Goal: Task Accomplishment & Management: Use online tool/utility

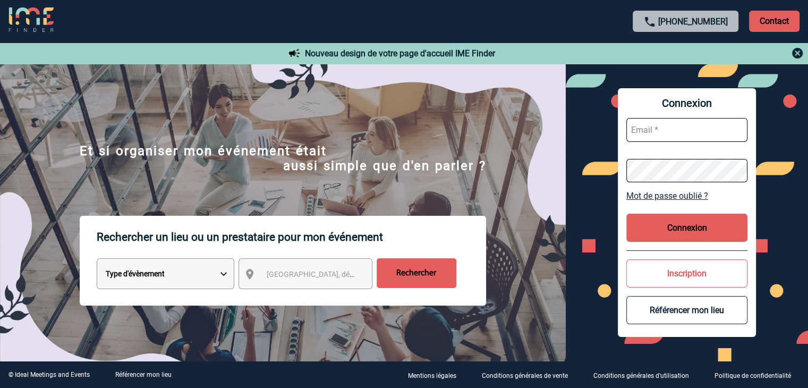
type input "jeanmarc.legout@afnor.org"
click at [702, 229] on button "Connexion" at bounding box center [686, 228] width 121 height 28
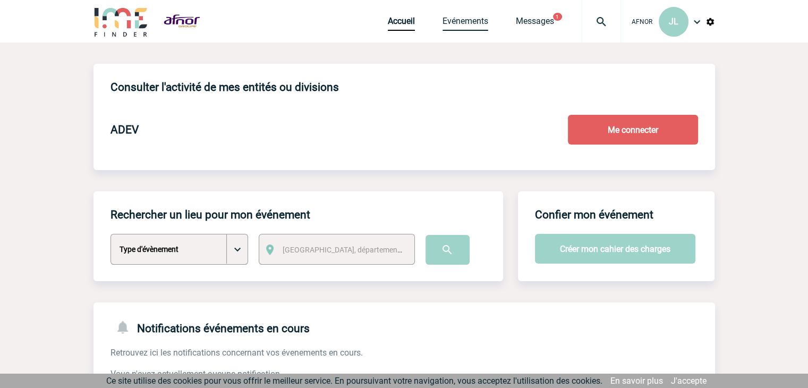
click at [480, 18] on link "Evénements" at bounding box center [465, 23] width 46 height 15
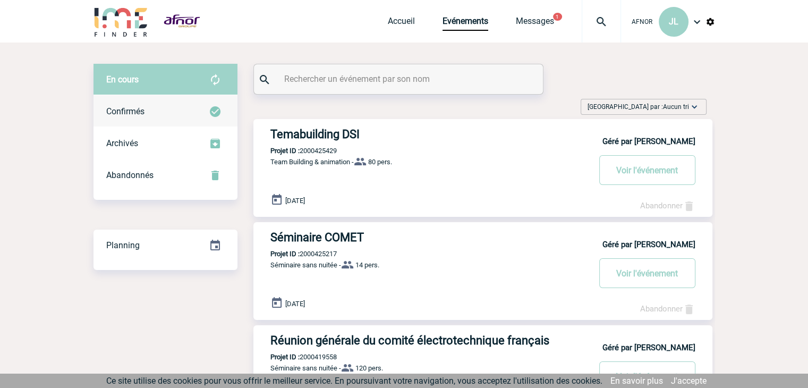
click at [129, 110] on span "Confirmés" at bounding box center [125, 111] width 38 height 10
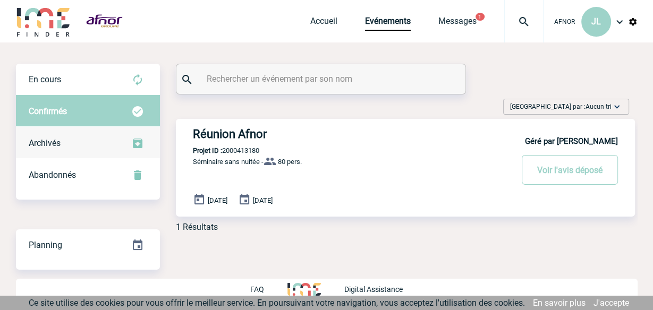
click at [52, 147] on span "Archivés" at bounding box center [45, 143] width 32 height 10
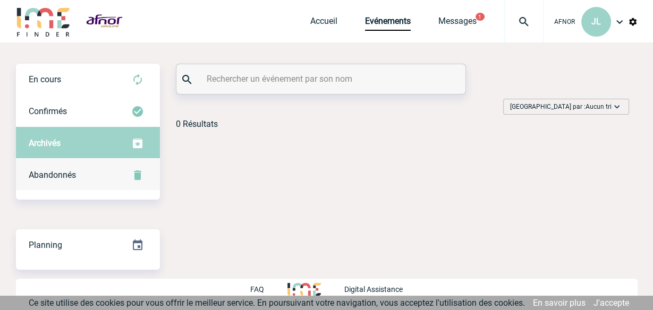
click at [54, 176] on span "Abandonnés" at bounding box center [52, 175] width 47 height 10
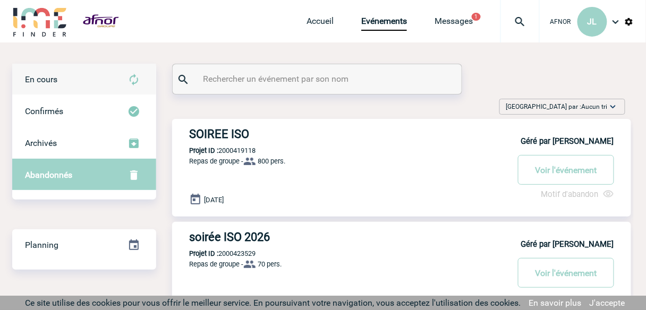
click at [51, 78] on span "En cours" at bounding box center [41, 79] width 32 height 10
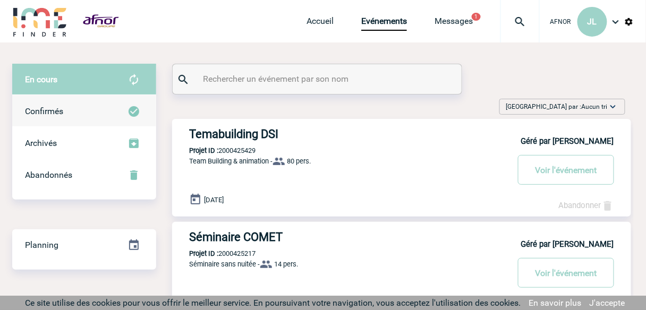
click at [60, 113] on span "Confirmés" at bounding box center [44, 111] width 38 height 10
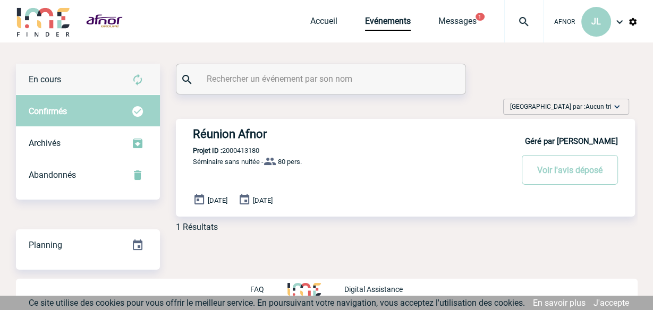
click at [59, 79] on span "En cours" at bounding box center [45, 79] width 32 height 10
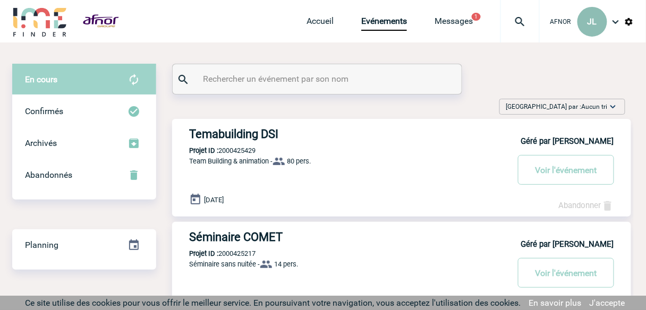
click at [589, 22] on span "JL" at bounding box center [592, 21] width 10 height 10
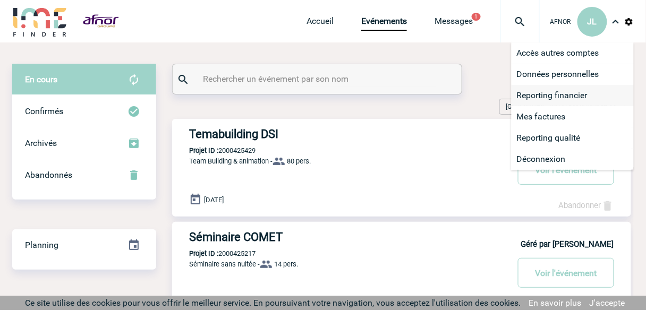
click at [566, 97] on li "Reporting financier" at bounding box center [572, 95] width 122 height 21
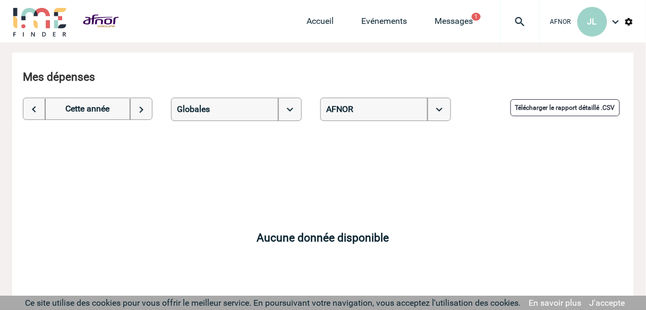
click at [561, 112] on link "Télécharger le rapport détaillé .CSV" at bounding box center [564, 107] width 109 height 17
click at [147, 108] on img at bounding box center [141, 109] width 22 height 21
click at [40, 110] on img at bounding box center [34, 109] width 22 height 21
click at [39, 110] on img at bounding box center [34, 109] width 22 height 21
click at [145, 112] on img at bounding box center [141, 109] width 22 height 21
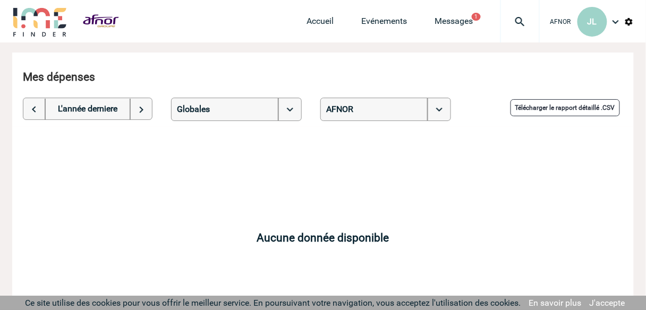
select select "2025"
click at [291, 108] on img at bounding box center [290, 109] width 24 height 23
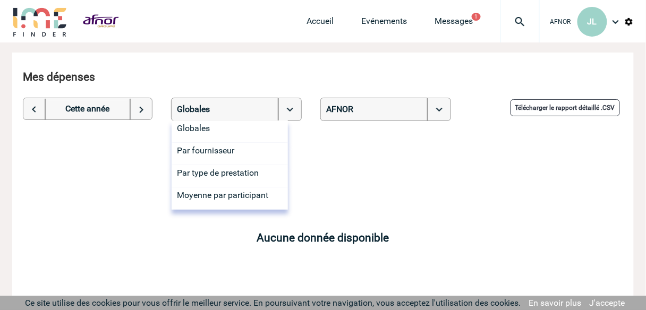
click at [291, 108] on img at bounding box center [290, 109] width 24 height 23
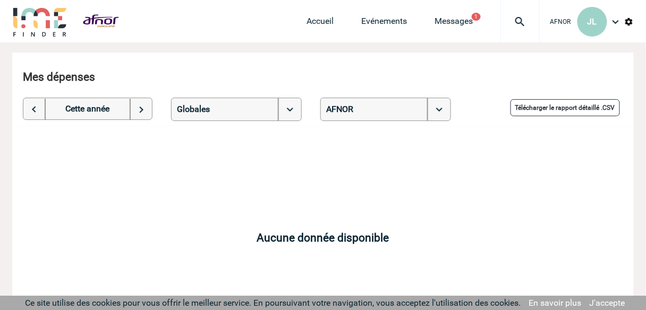
click at [442, 112] on img at bounding box center [439, 109] width 24 height 23
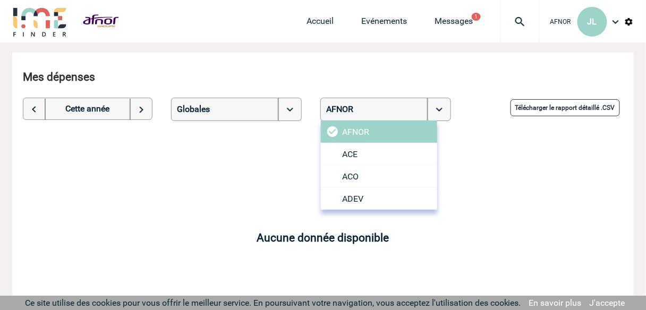
click at [442, 112] on img at bounding box center [439, 109] width 24 height 23
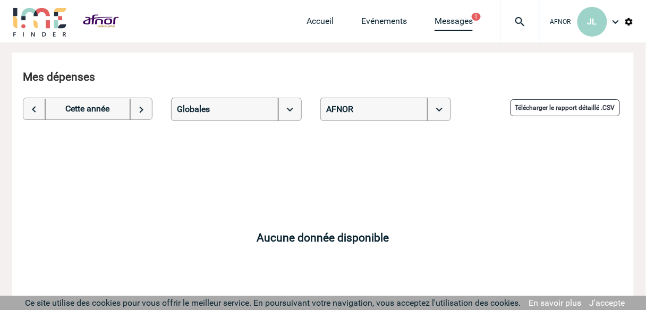
click at [455, 23] on link "Messages" at bounding box center [453, 23] width 38 height 15
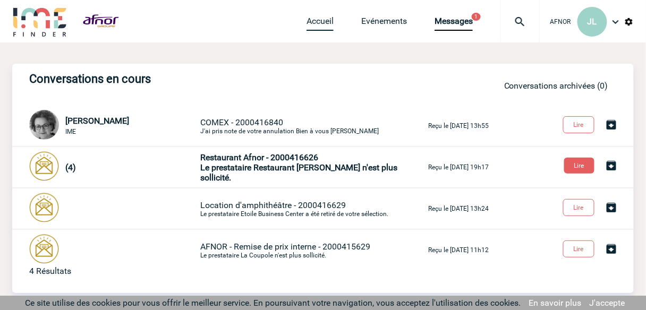
click at [322, 23] on link "Accueil" at bounding box center [319, 23] width 27 height 15
